Goal: Information Seeking & Learning: Check status

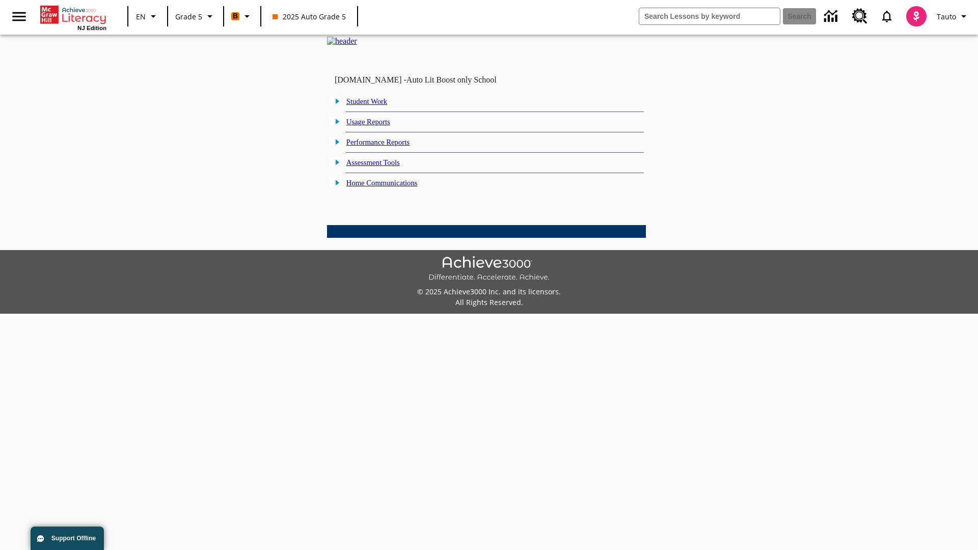
click at [390, 146] on link "Performance Reports" at bounding box center [377, 142] width 63 height 8
click at [0, 0] on link "How are my students performing on reading skills?" at bounding box center [0, 0] width 0 height 0
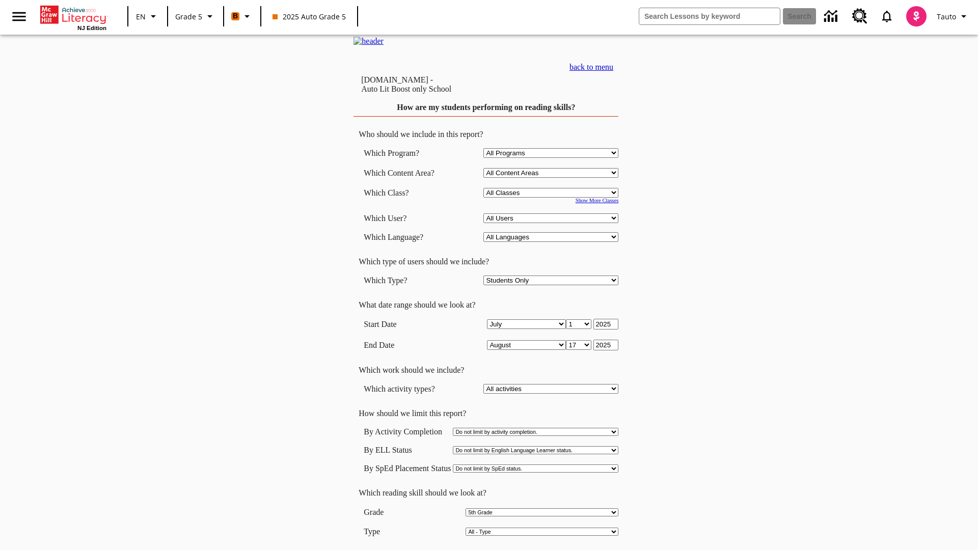
click at [553, 198] on select "Select a Class: All Classes 2025 Auto Grade 5 OL 2025 Auto Grade 6" at bounding box center [550, 193] width 135 height 10
select select "11133131"
click at [553, 223] on select "All Users Cat, Sautoen Cat, Sautoes Cat, Sautoss Donotlogin, Sautoen Twoschools…" at bounding box center [550, 218] width 135 height 10
select select "21437107"
click at [487, 549] on input "View Report" at bounding box center [486, 560] width 49 height 11
